Goal: Information Seeking & Learning: Find specific fact

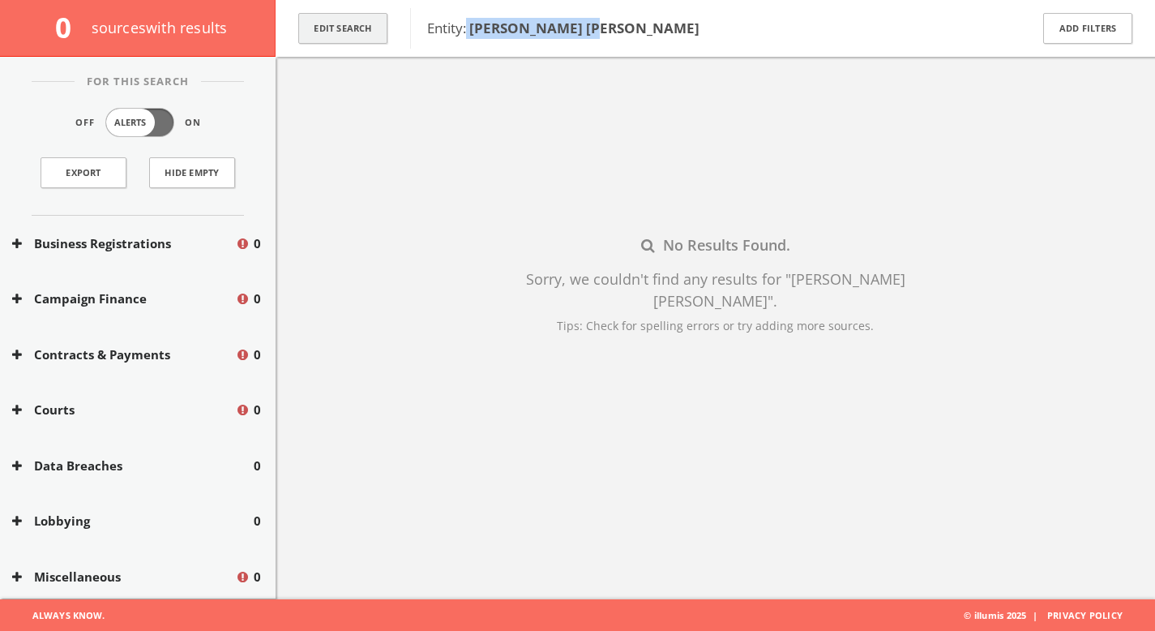
click at [367, 39] on button "Edit Search" at bounding box center [342, 29] width 89 height 32
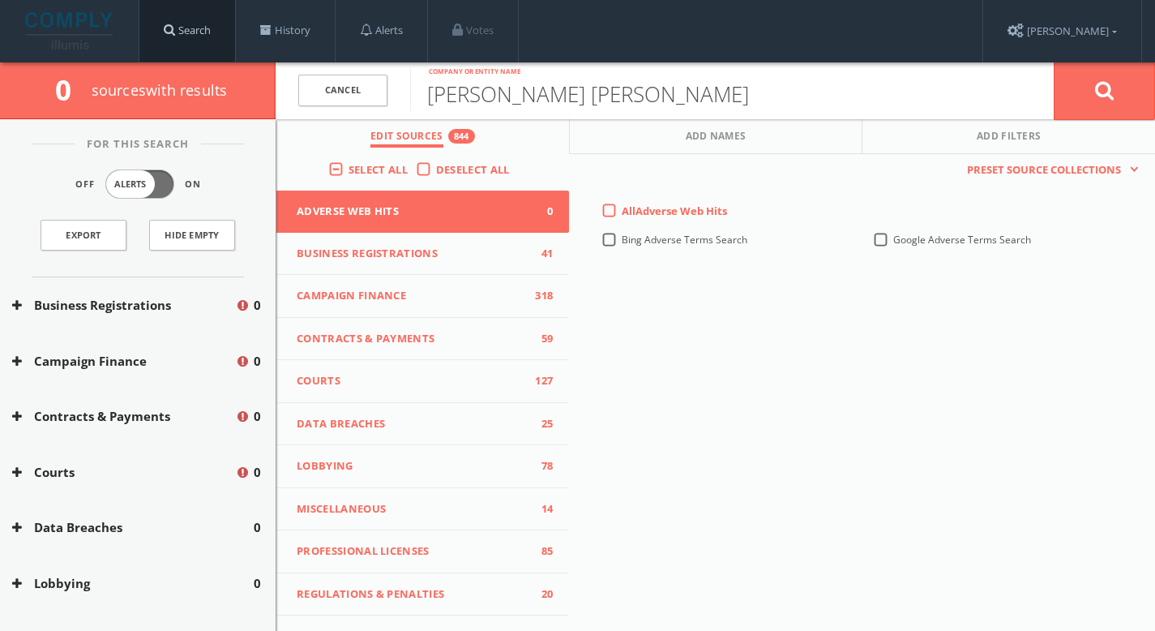
click at [186, 43] on link "Search" at bounding box center [187, 31] width 96 height 62
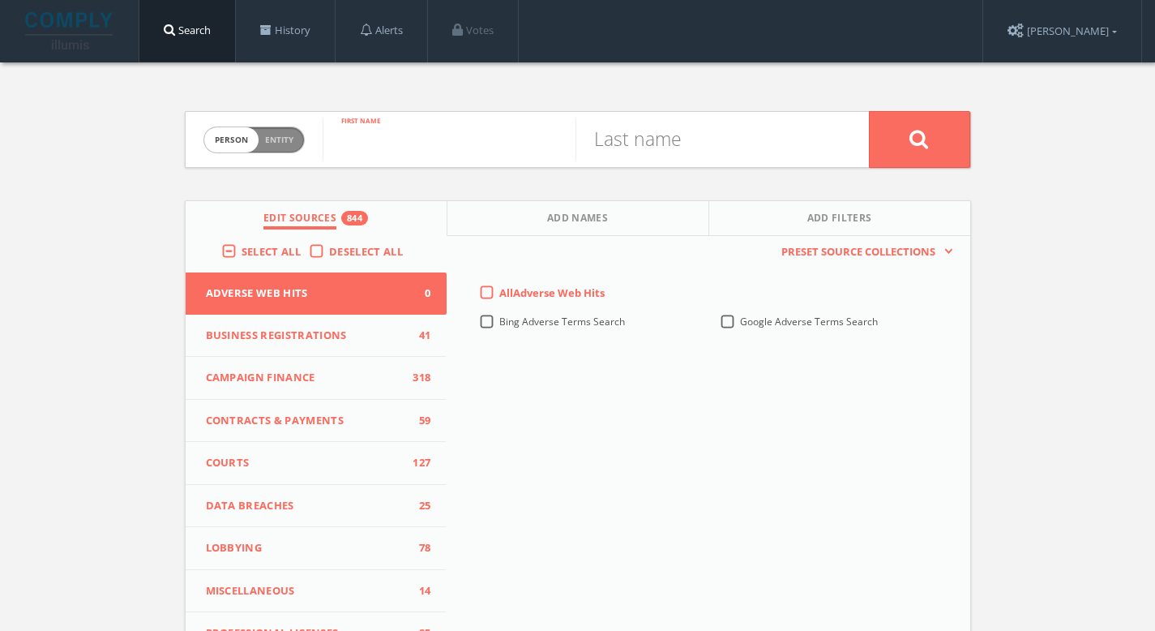
click at [444, 128] on input "text" at bounding box center [449, 139] width 253 height 42
paste input "[PERSON_NAME]"
type input "[PERSON_NAME]"
click at [695, 131] on input "text" at bounding box center [702, 139] width 253 height 42
paste input "[PERSON_NAME]"
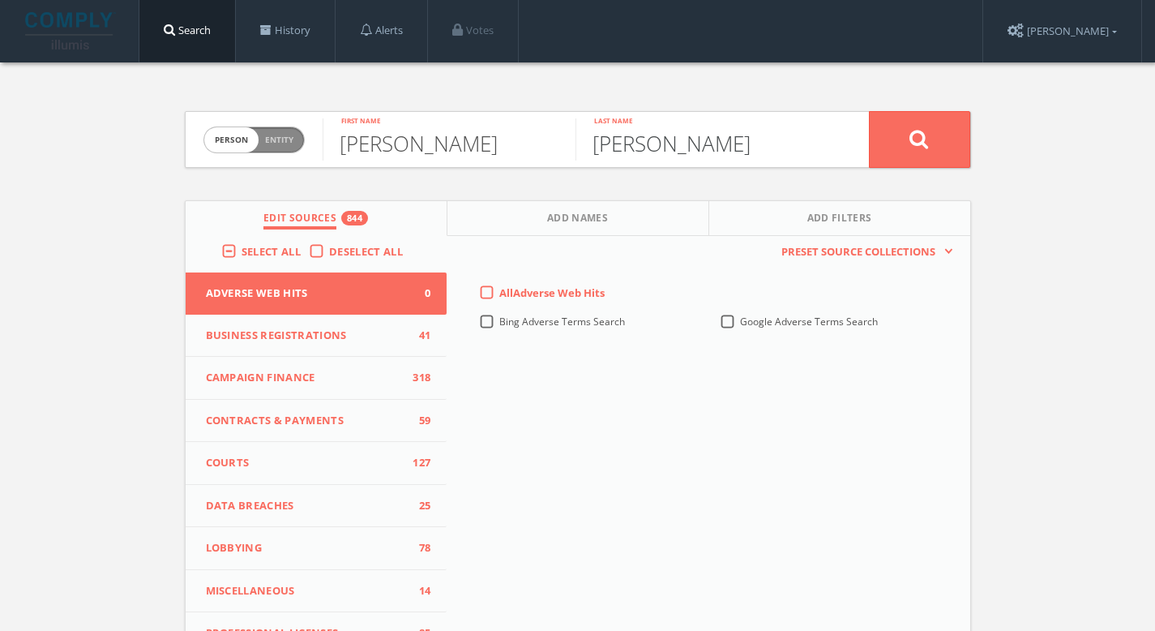
drag, startPoint x: 646, startPoint y: 144, endPoint x: 486, endPoint y: 120, distance: 162.4
click at [486, 120] on form "Person Entity person [PERSON_NAME] First name [PERSON_NAME] Last name" at bounding box center [578, 139] width 787 height 57
type input "Cherop"
drag, startPoint x: 491, startPoint y: 136, endPoint x: 390, endPoint y: 137, distance: 101.4
click at [394, 137] on input "[PERSON_NAME]" at bounding box center [449, 139] width 253 height 42
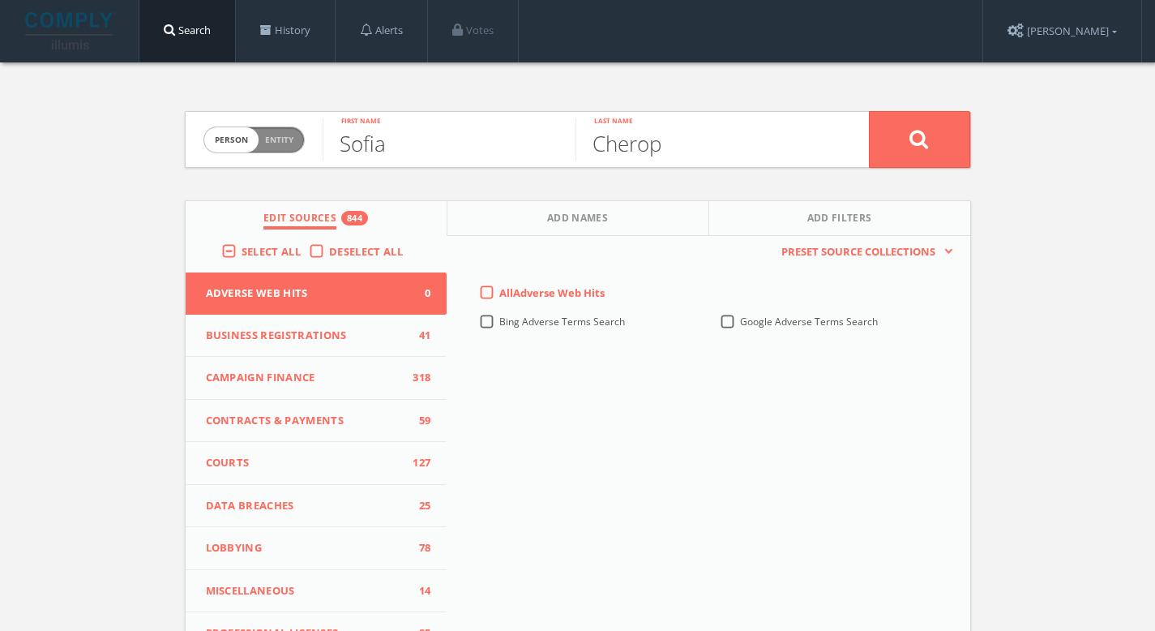
type input "Sofia"
click at [911, 130] on icon at bounding box center [919, 139] width 19 height 20
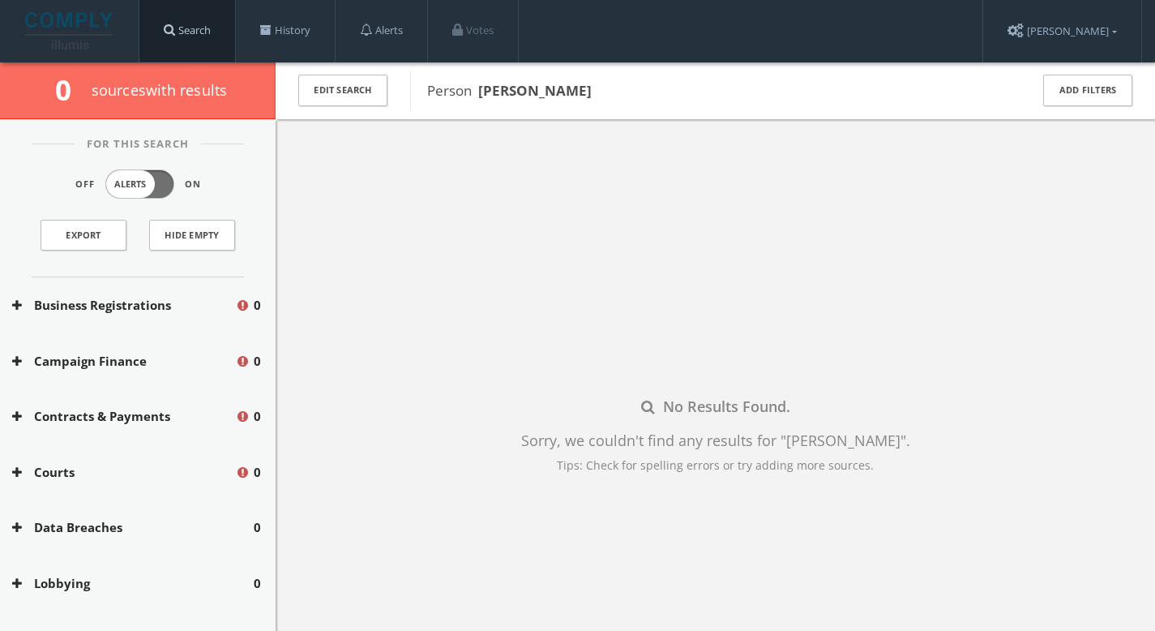
click at [196, 33] on link "Search" at bounding box center [187, 31] width 96 height 62
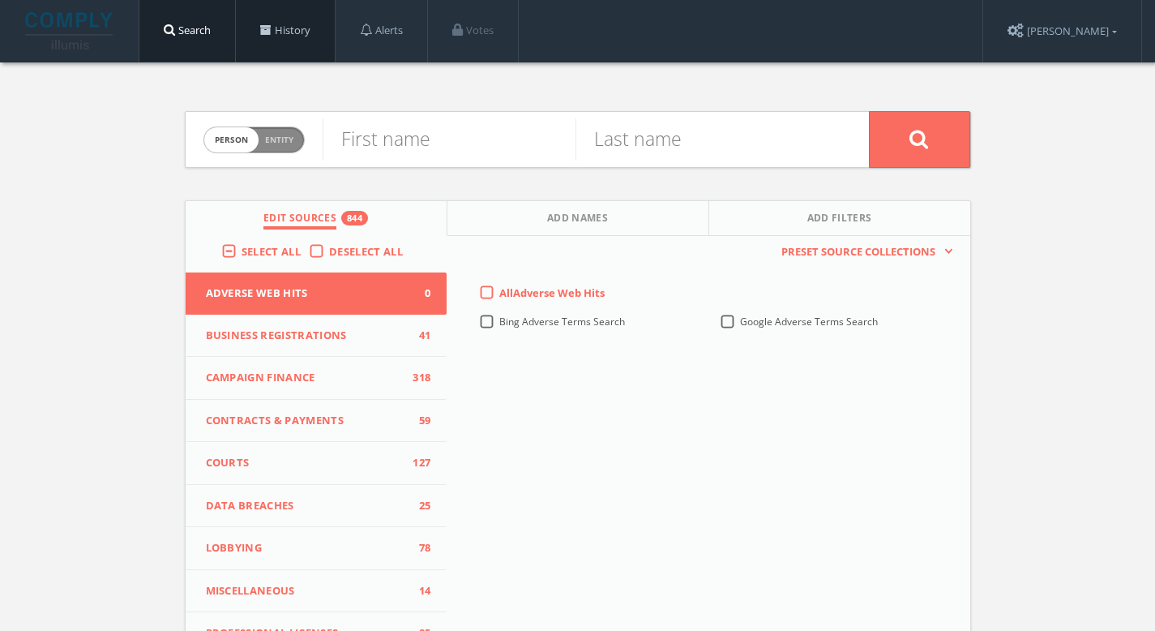
click at [283, 38] on link "History" at bounding box center [285, 31] width 99 height 62
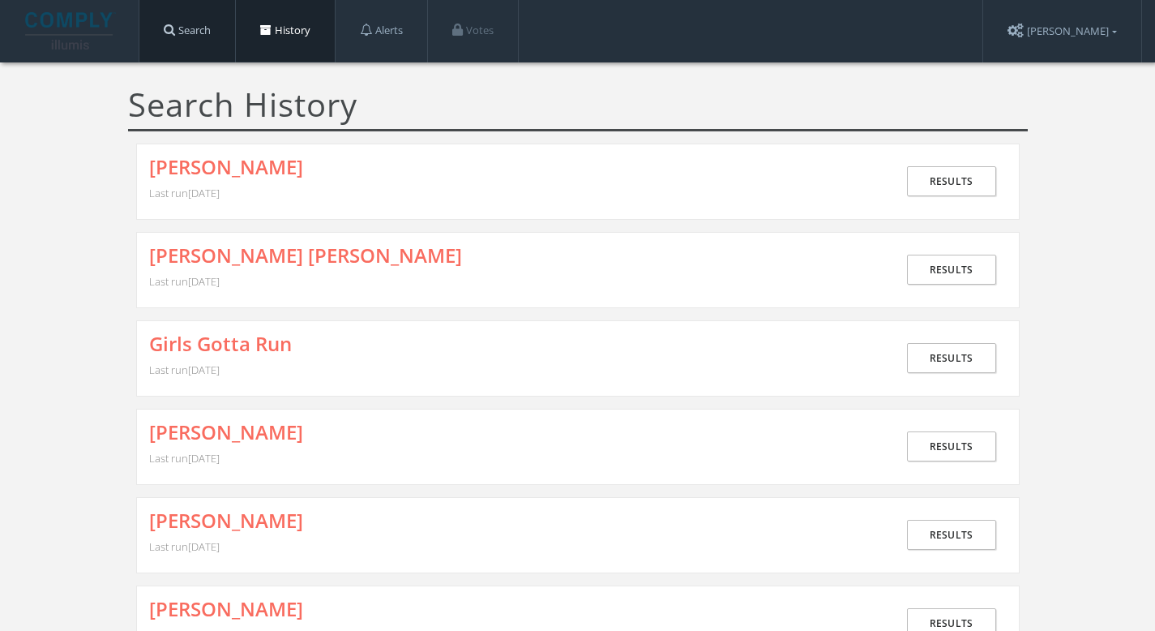
click at [189, 22] on link "Search" at bounding box center [187, 31] width 96 height 62
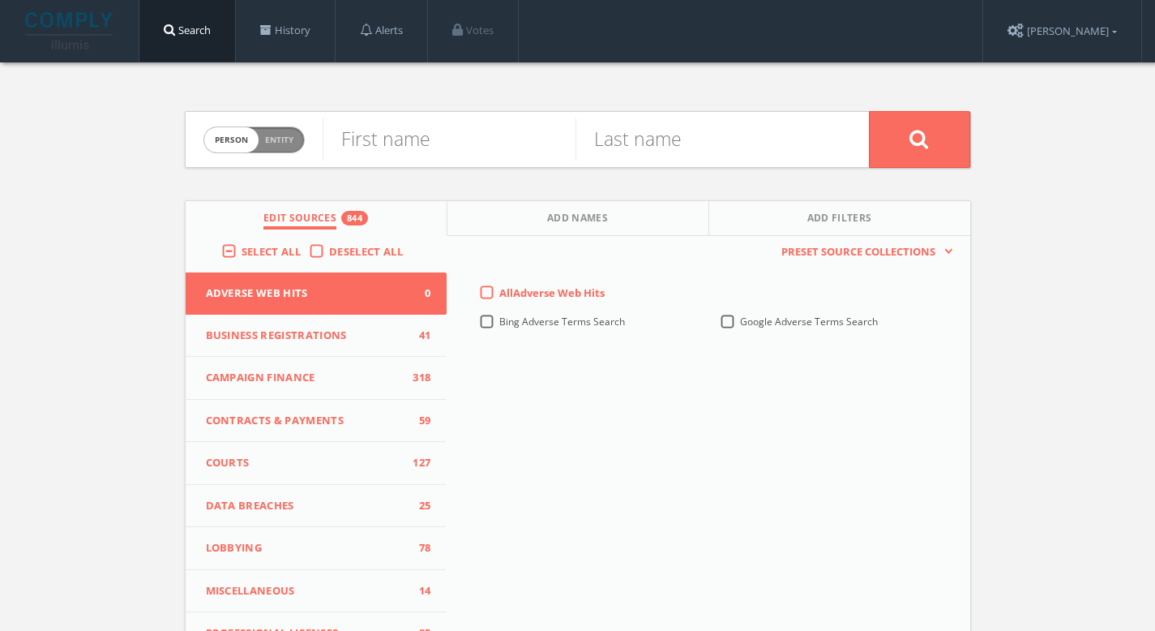
click at [277, 131] on span "Person Entity" at bounding box center [254, 139] width 100 height 25
checkbox input "true"
click at [372, 138] on input "text" at bounding box center [596, 139] width 547 height 42
paste input "[PERSON_NAME]"
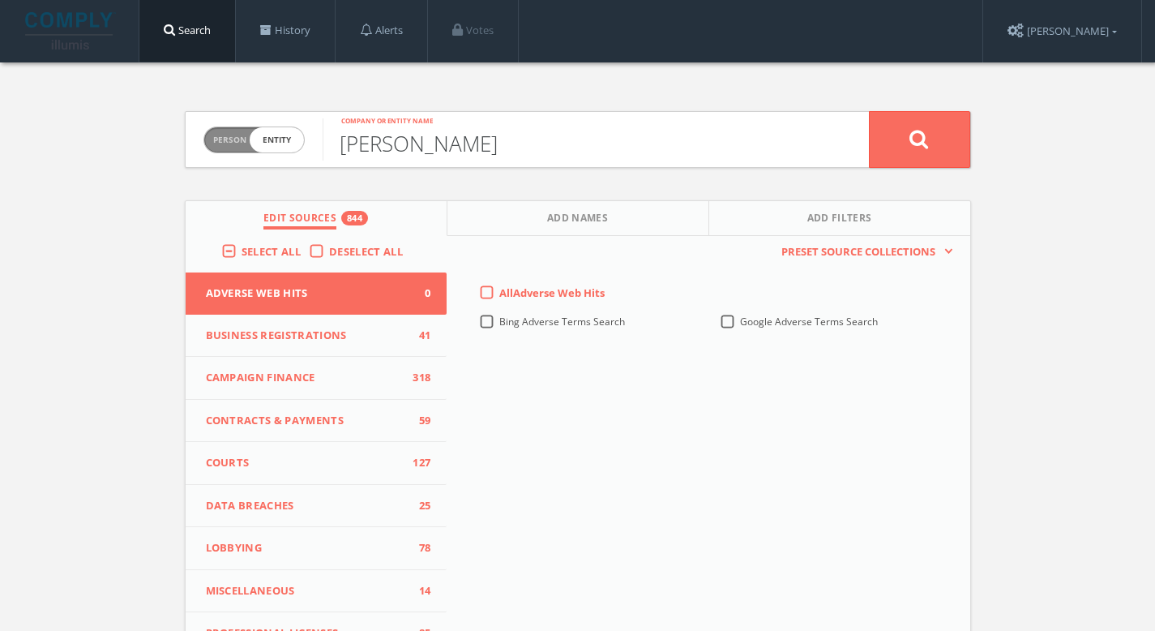
drag, startPoint x: 206, startPoint y: 128, endPoint x: 195, endPoint y: 128, distance: 11.4
click at [195, 128] on form "Person Entity entity [PERSON_NAME] Company or entity name" at bounding box center [578, 139] width 787 height 57
type input "Keiyo Women Trust"
click at [869, 111] on button at bounding box center [919, 139] width 101 height 57
